Goal: Transaction & Acquisition: Purchase product/service

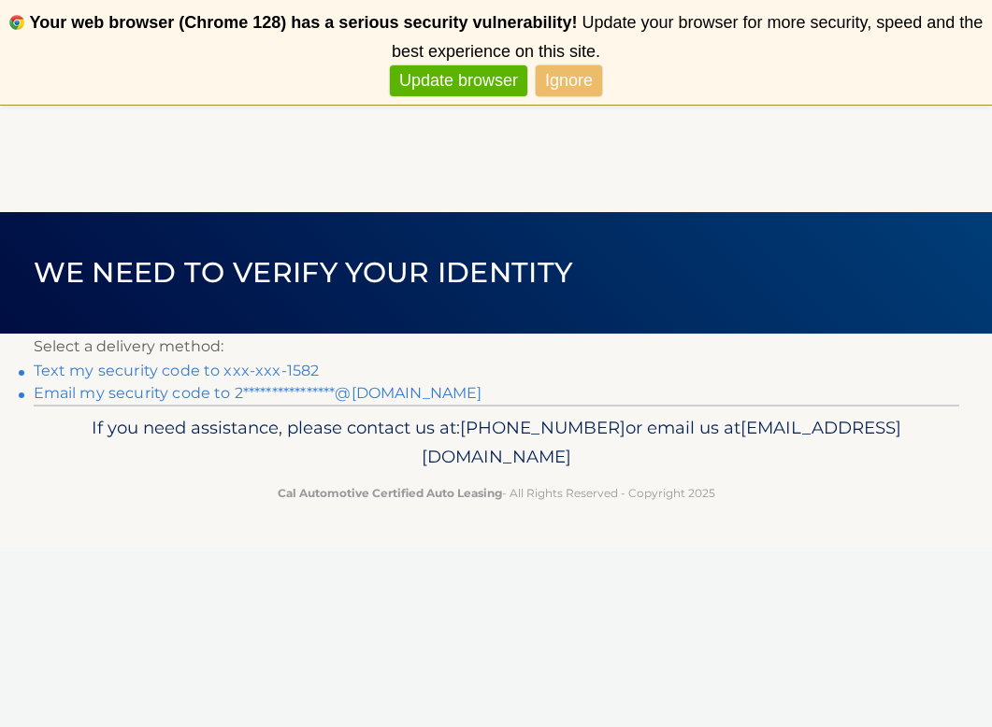
click at [290, 366] on link "Text my security code to xxx-xxx-1582" at bounding box center [177, 371] width 286 height 18
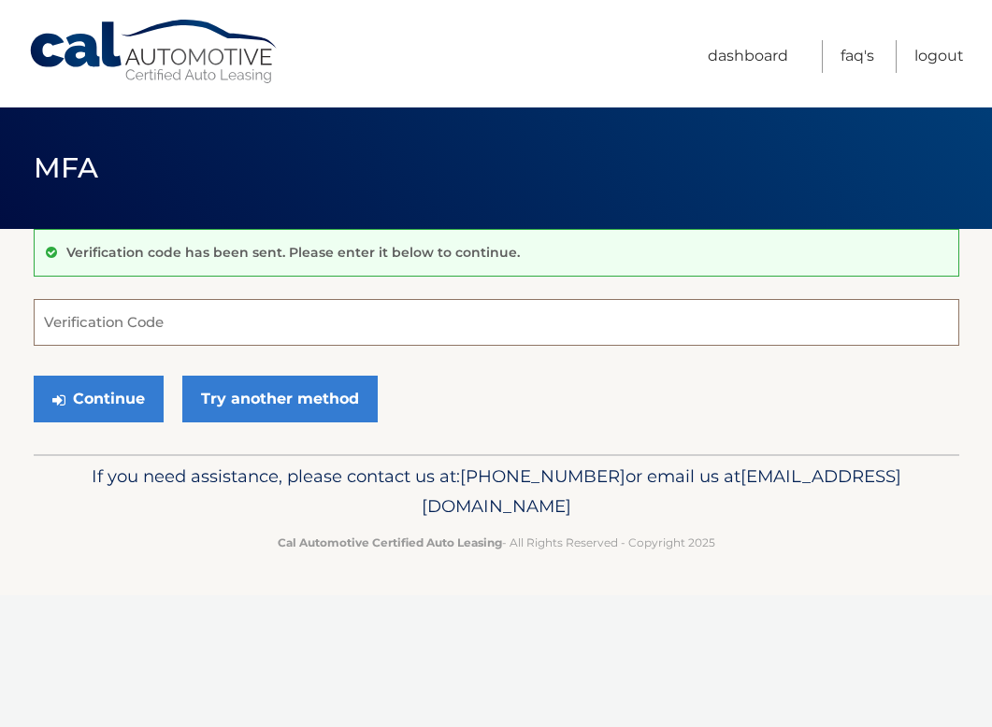
click at [136, 321] on input "Verification Code" at bounding box center [496, 322] width 925 height 47
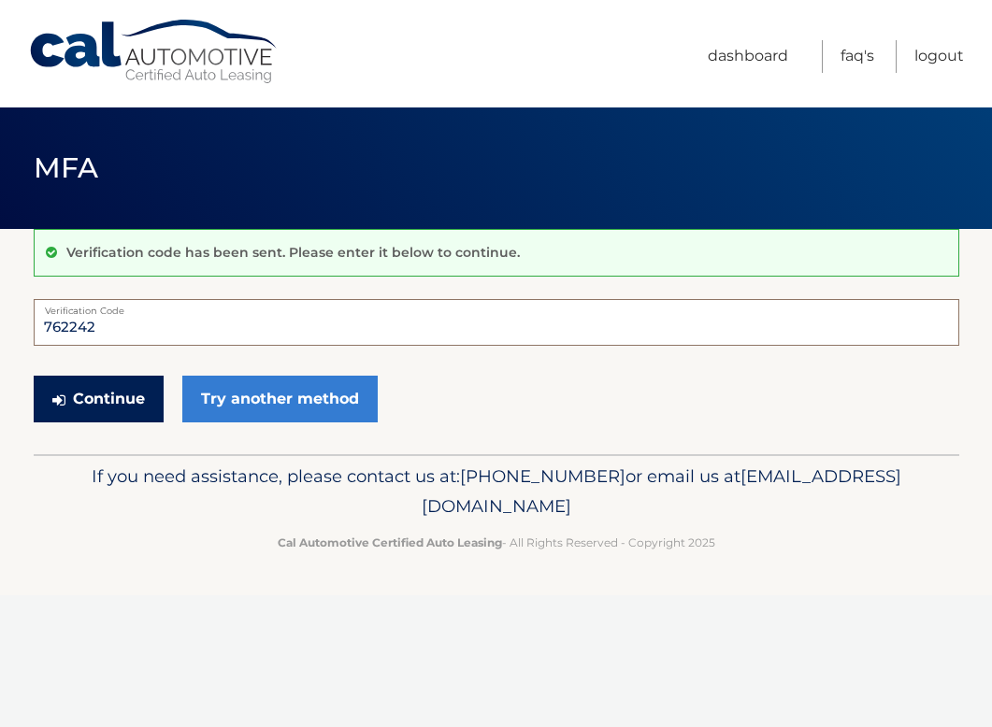
type input "762242"
click at [78, 399] on button "Continue" at bounding box center [99, 399] width 130 height 47
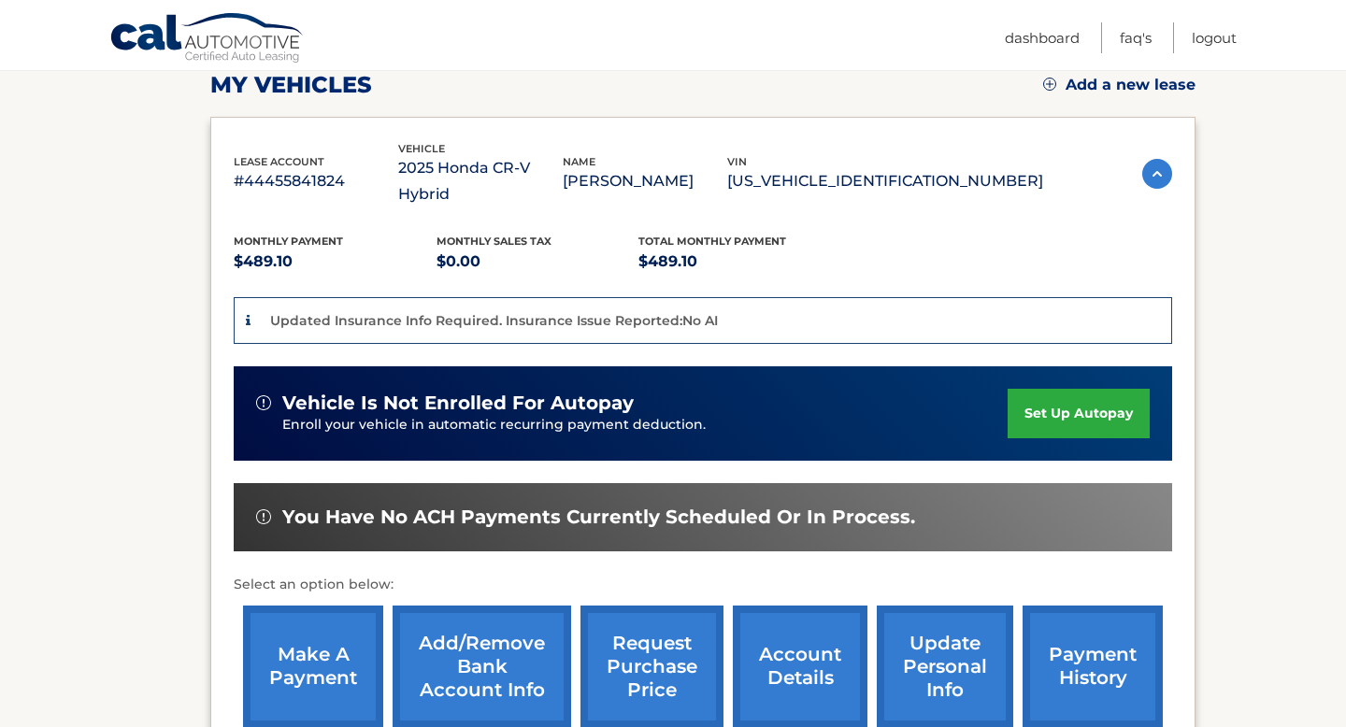
scroll to position [283, 0]
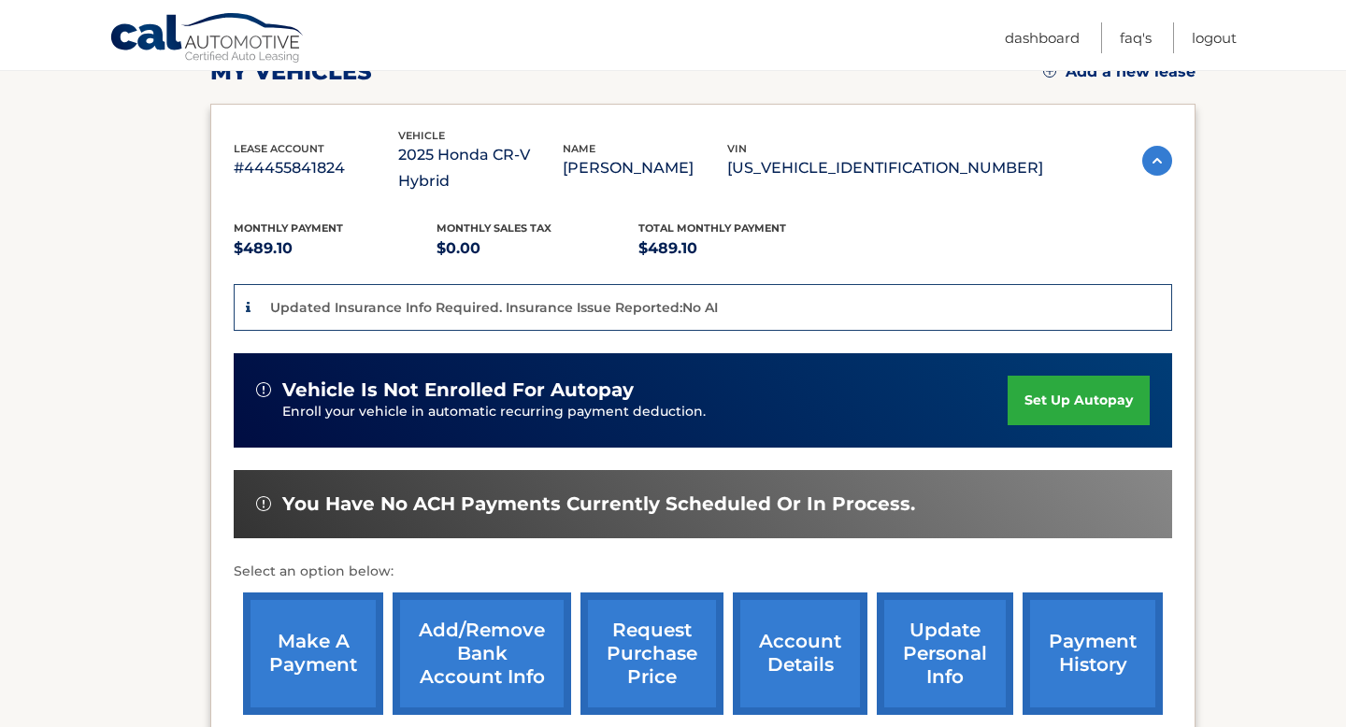
click at [295, 648] on link "make a payment" at bounding box center [313, 654] width 140 height 122
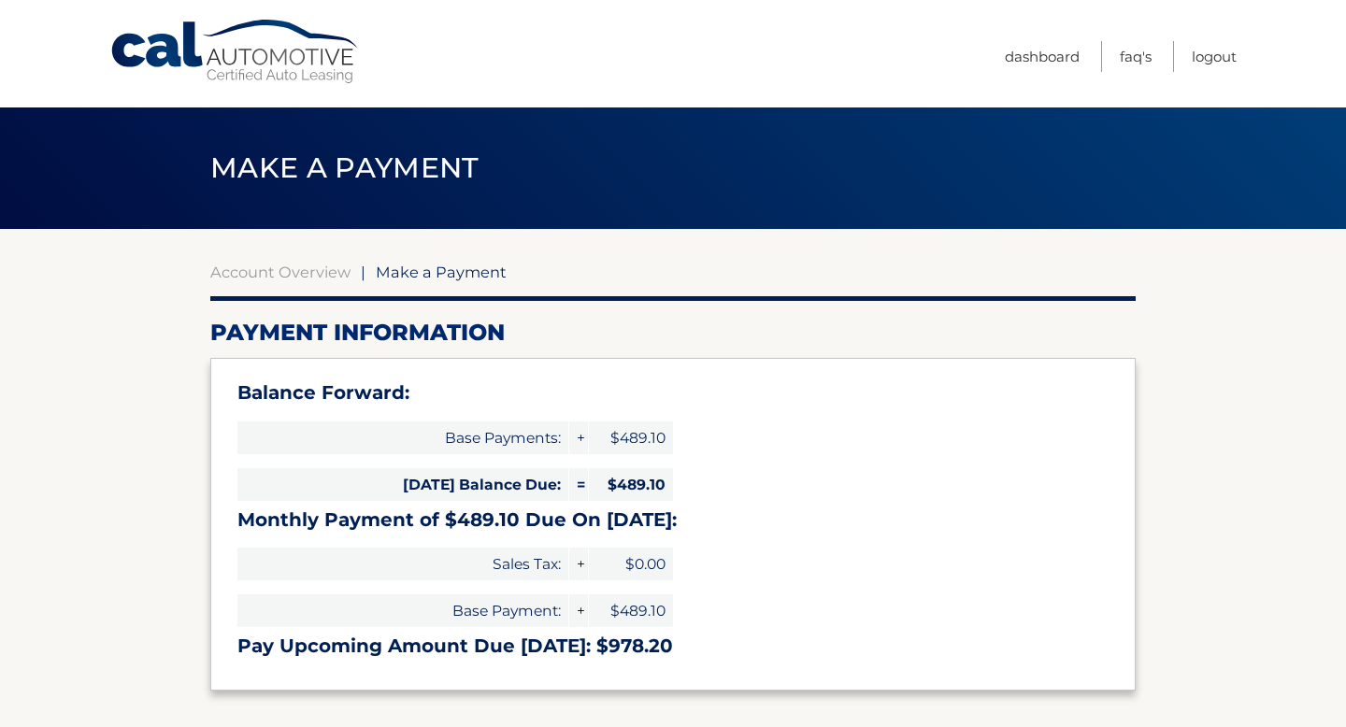
select select "NDIyNTQwMzYtN2E4Yy00NTJiLTlkNjAtMWZjNTIwZjU1M2E4"
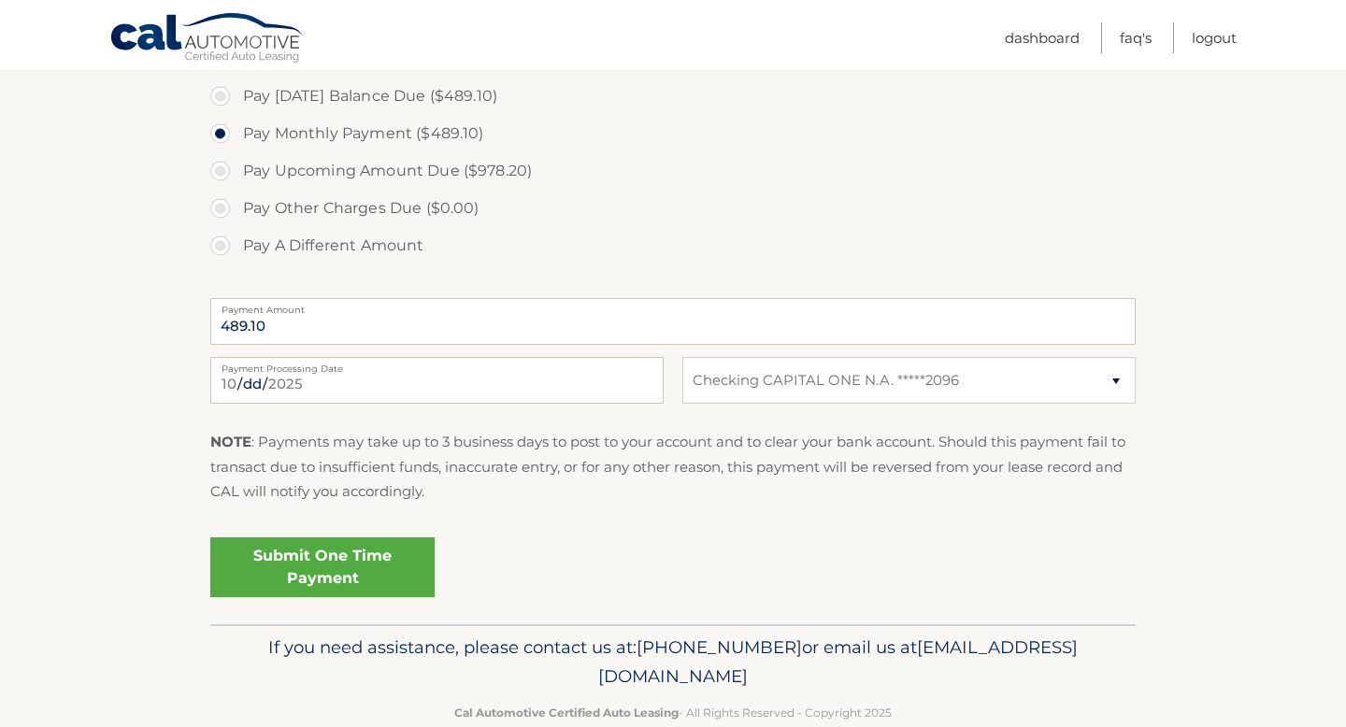
scroll to position [651, 0]
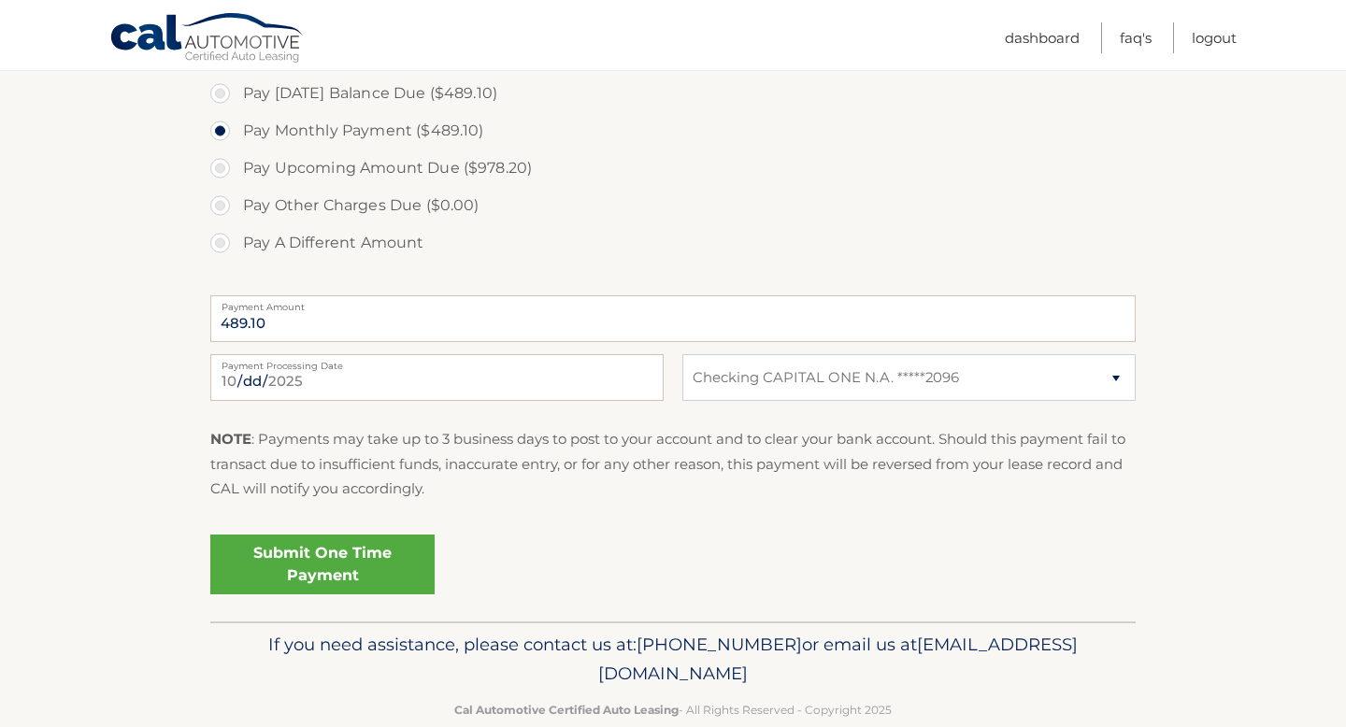
click at [346, 562] on link "Submit One Time Payment" at bounding box center [322, 565] width 224 height 60
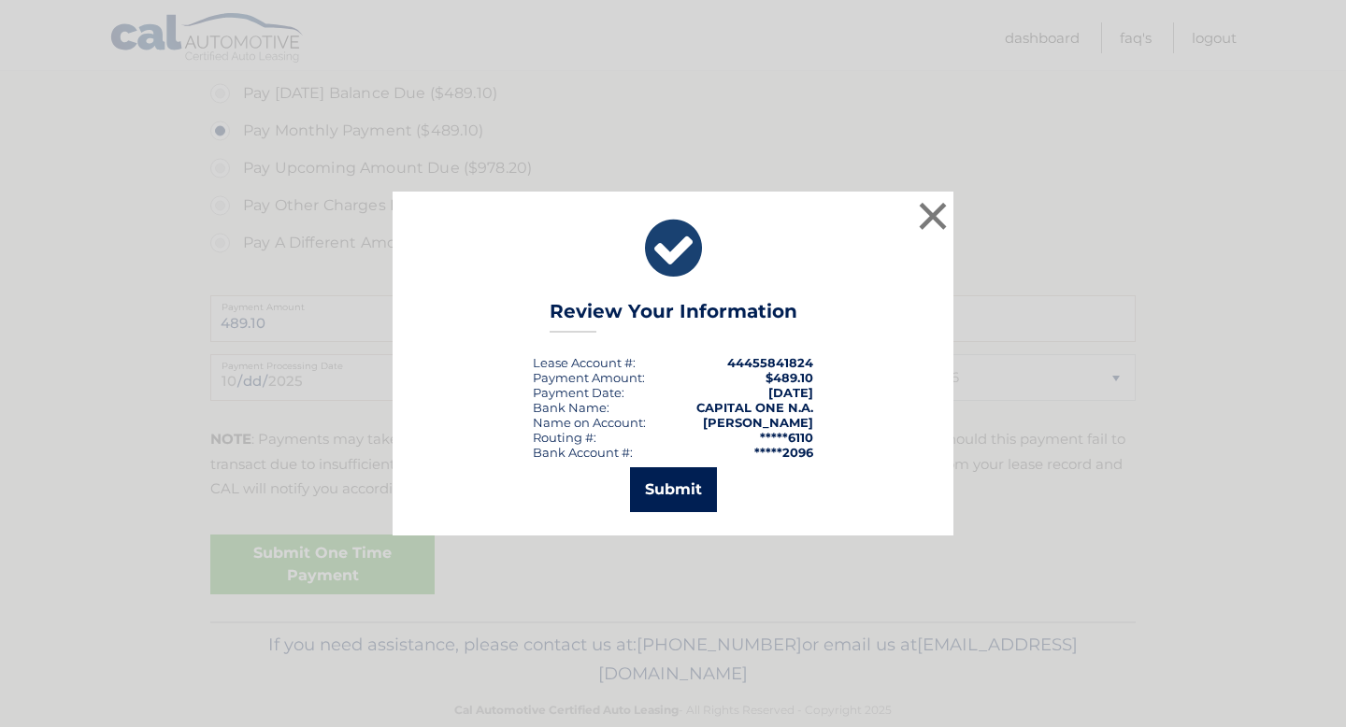
click at [694, 487] on button "Submit" at bounding box center [673, 489] width 87 height 45
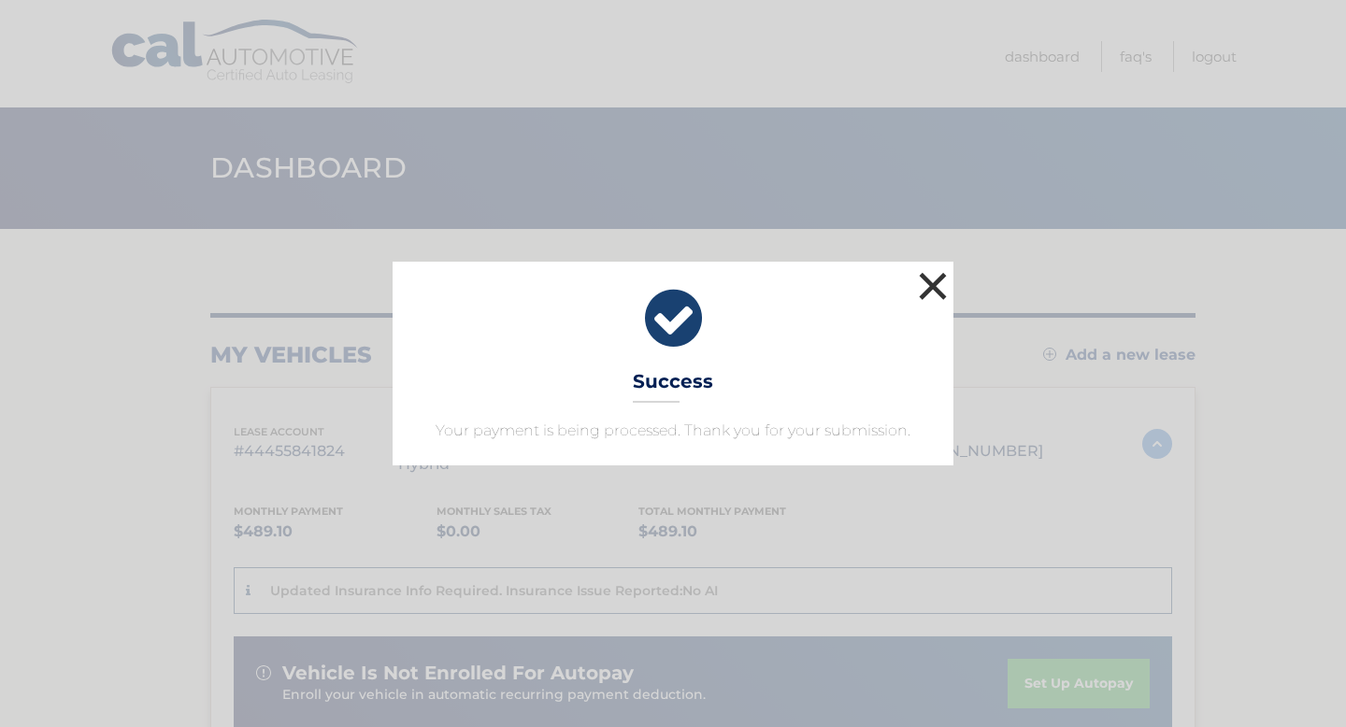
click at [936, 284] on button "×" at bounding box center [932, 285] width 37 height 37
